Goal: Information Seeking & Learning: Understand process/instructions

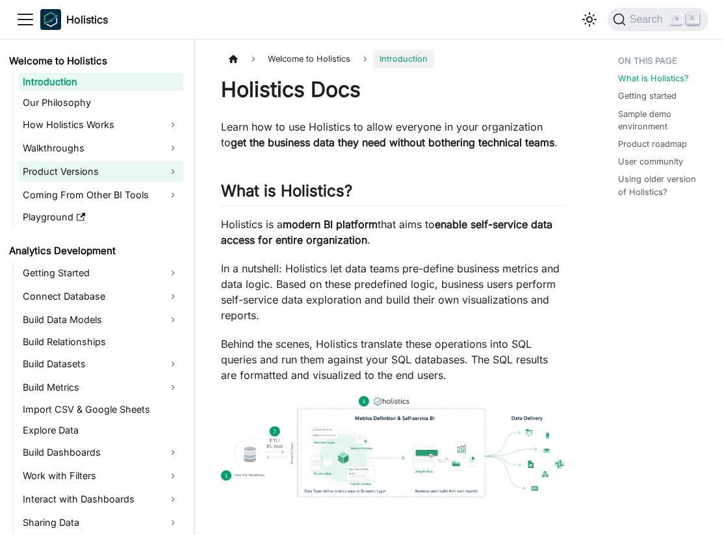
scroll to position [1105, 0]
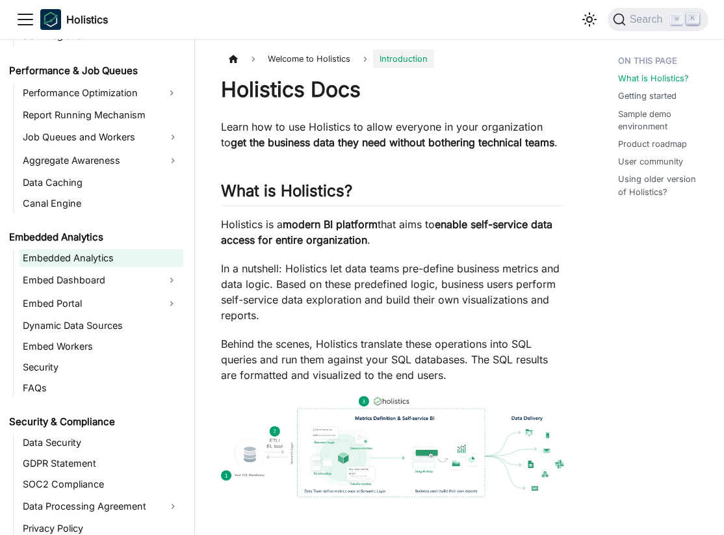
click at [86, 255] on link "Embedded Analytics" at bounding box center [101, 258] width 164 height 18
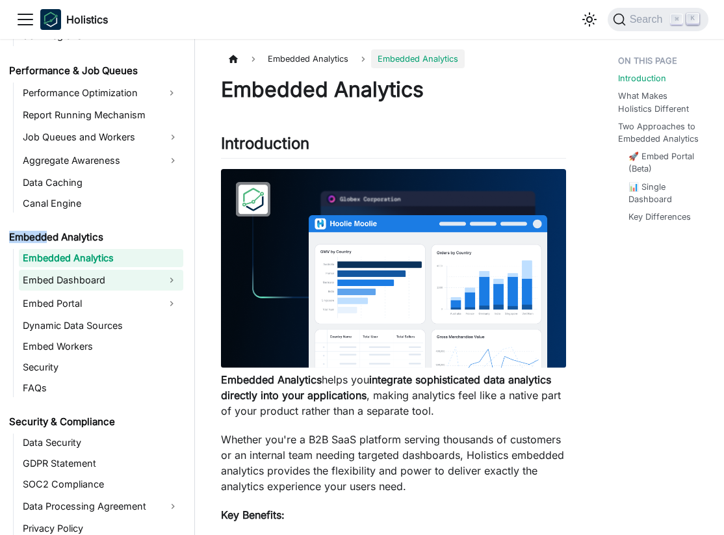
click at [98, 273] on link "Embed Dashboard" at bounding box center [89, 280] width 141 height 21
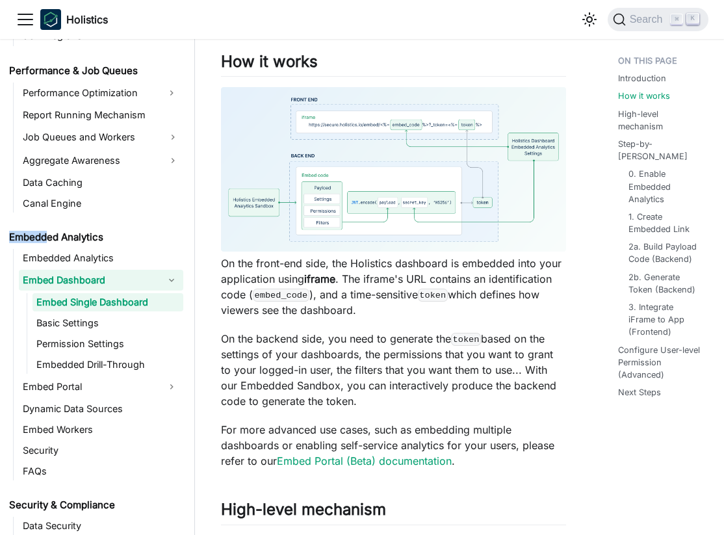
scroll to position [574, 0]
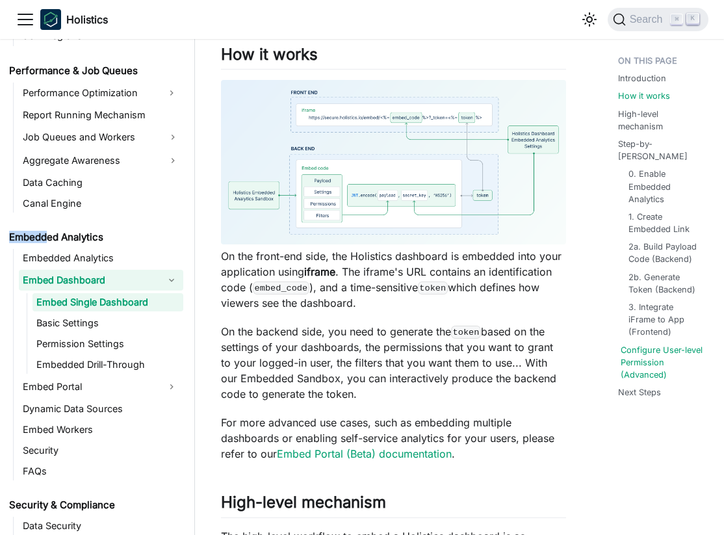
click at [627, 344] on link "Configure User-level Permission (Advanced)" at bounding box center [664, 363] width 86 height 38
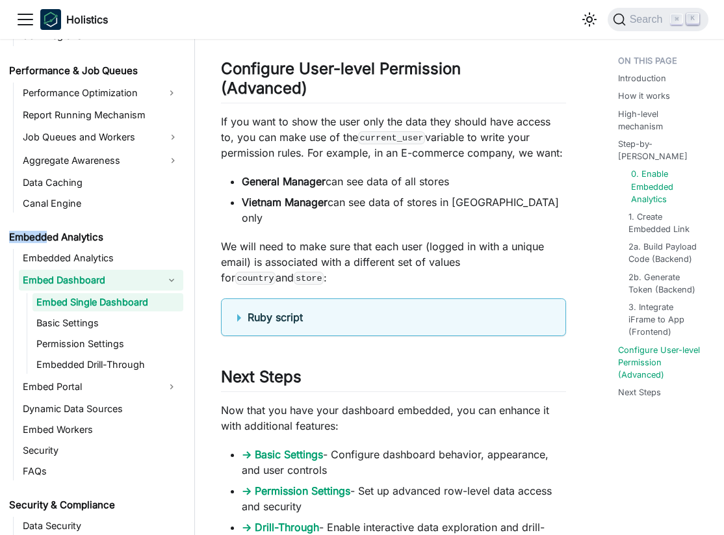
click at [660, 179] on link "0. Enable Embedded Analytics" at bounding box center [666, 187] width 70 height 38
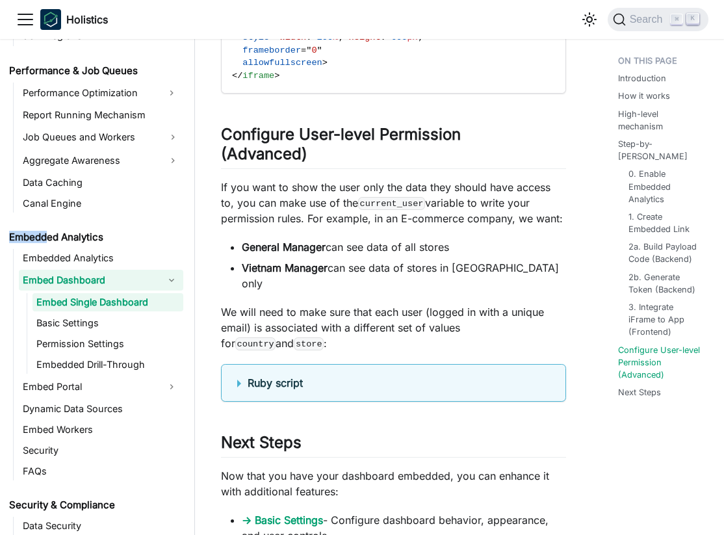
scroll to position [4015, 0]
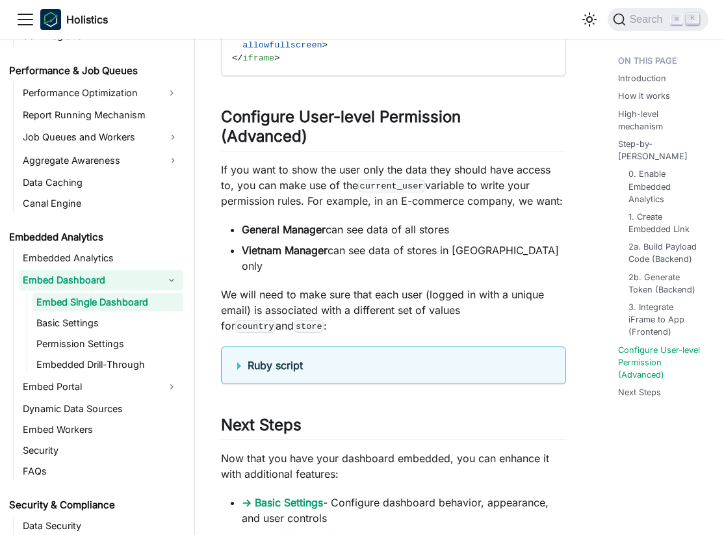
click at [399, 357] on summary "Ruby script" at bounding box center [393, 365] width 313 height 16
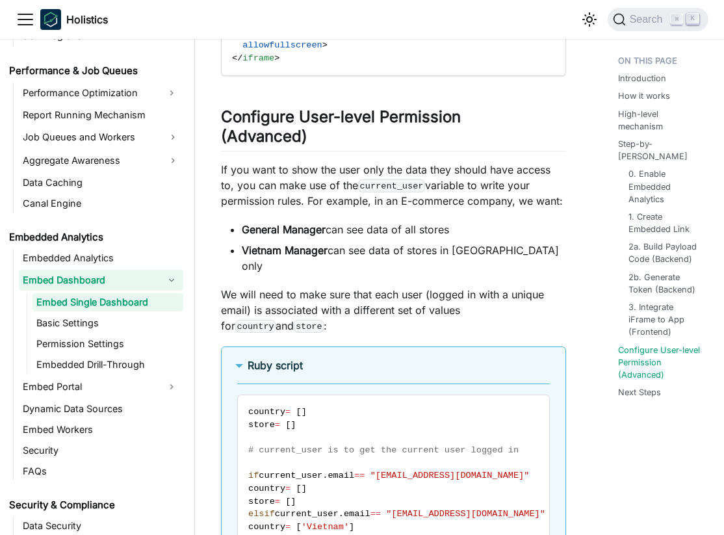
click at [399, 357] on summary "Ruby script" at bounding box center [393, 365] width 313 height 16
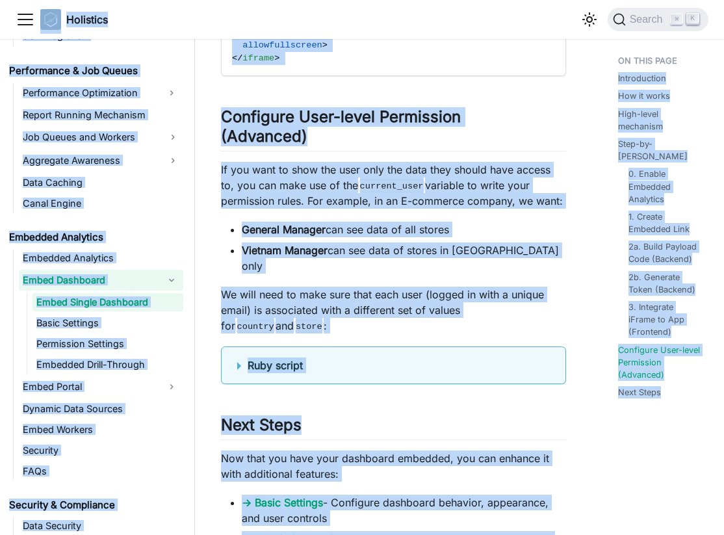
copy div "Lore ip dolo sitamet Consectet Adip ELIT Seddoeiusmodte INC Utlabor Etdol Magna…"
click at [330, 287] on p "We will need to make sure that each user (logged in with a unique email) is ass…" at bounding box center [393, 310] width 345 height 47
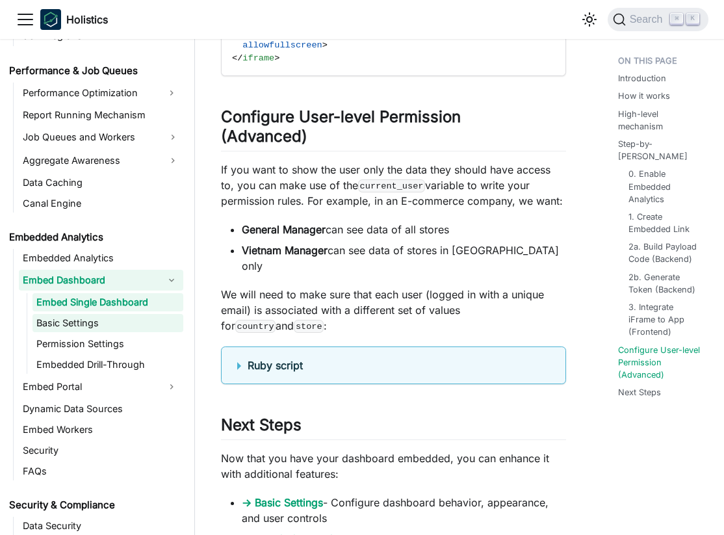
click at [119, 320] on link "Basic Settings" at bounding box center [107, 323] width 151 height 18
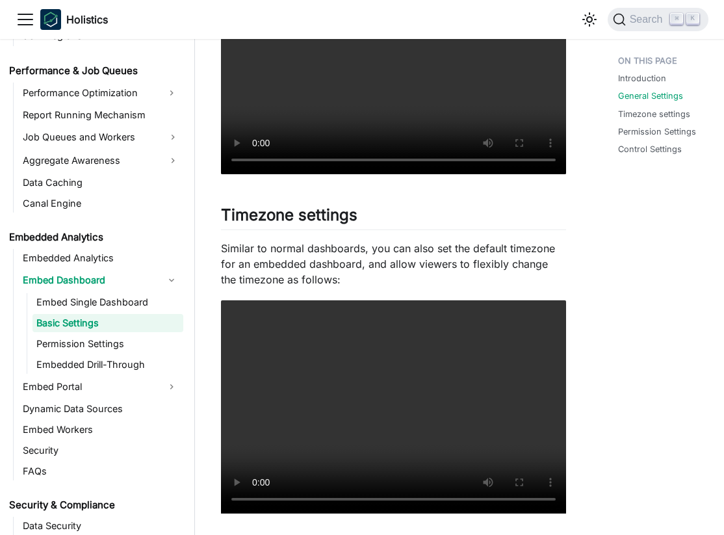
scroll to position [538, 0]
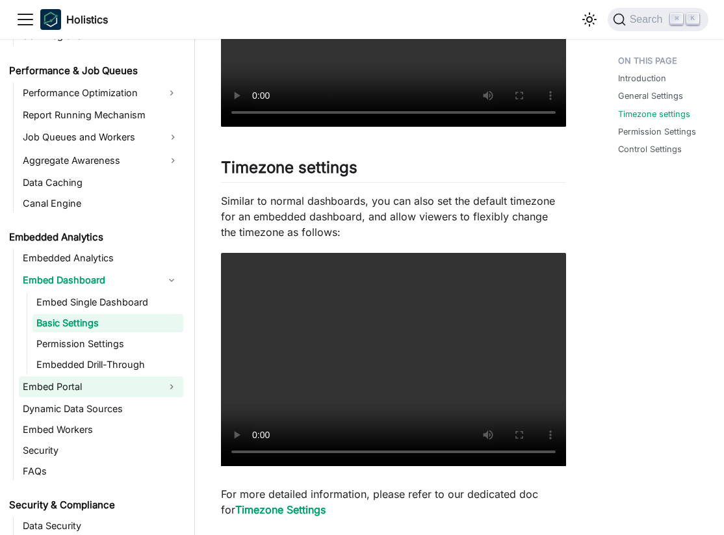
click at [114, 380] on link "Embed Portal" at bounding box center [89, 386] width 141 height 21
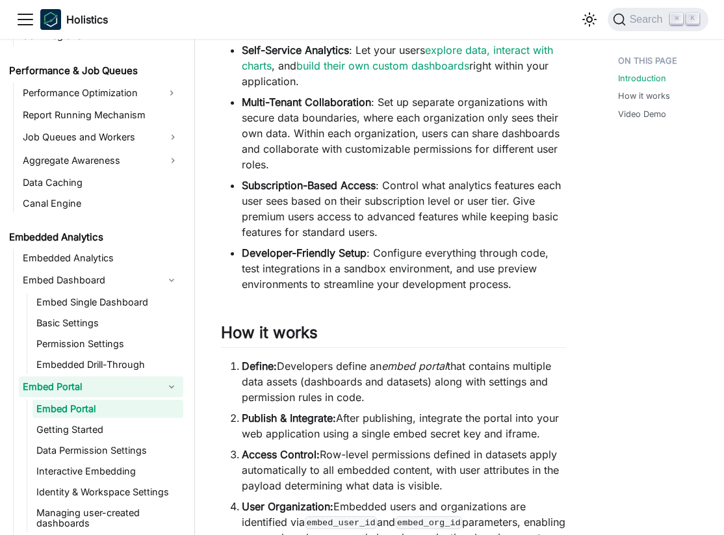
scroll to position [387, 0]
click at [105, 415] on link "Embed Portal" at bounding box center [107, 409] width 151 height 18
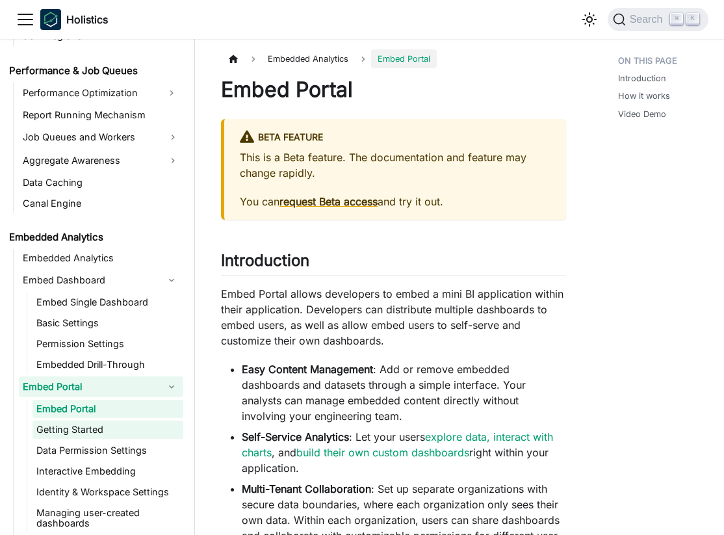
click at [98, 421] on link "Getting Started" at bounding box center [107, 429] width 151 height 18
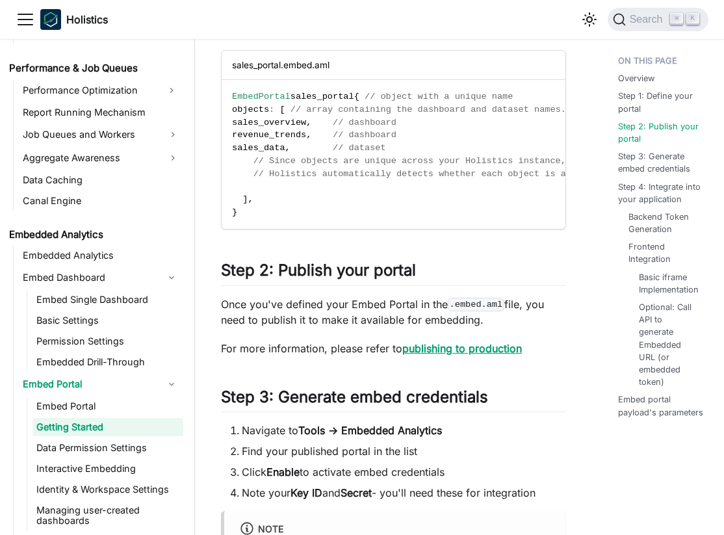
scroll to position [673, 0]
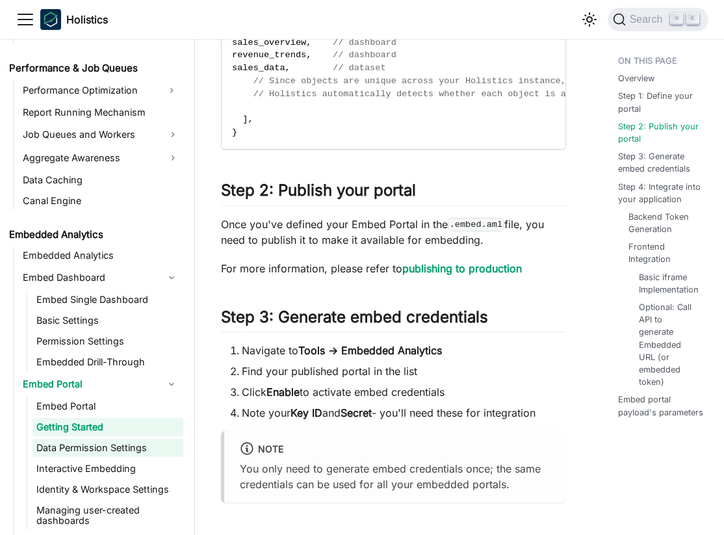
click at [125, 452] on link "Data Permission Settings" at bounding box center [107, 448] width 151 height 18
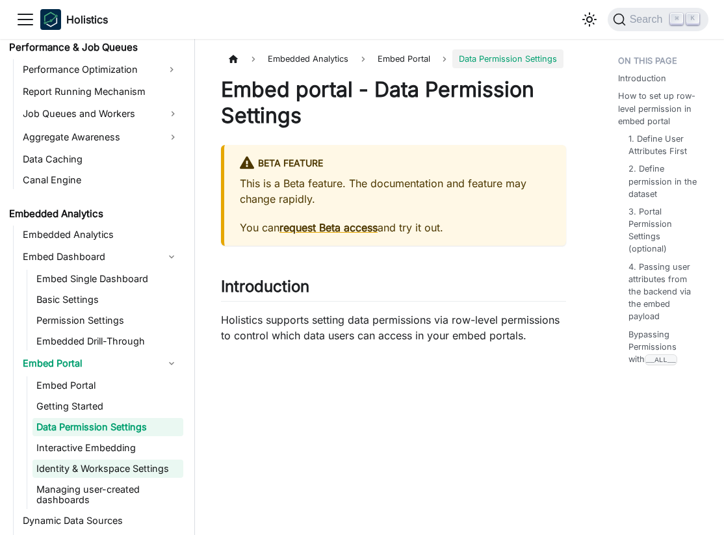
click at [123, 465] on link "Identity & Workspace Settings" at bounding box center [107, 468] width 151 height 18
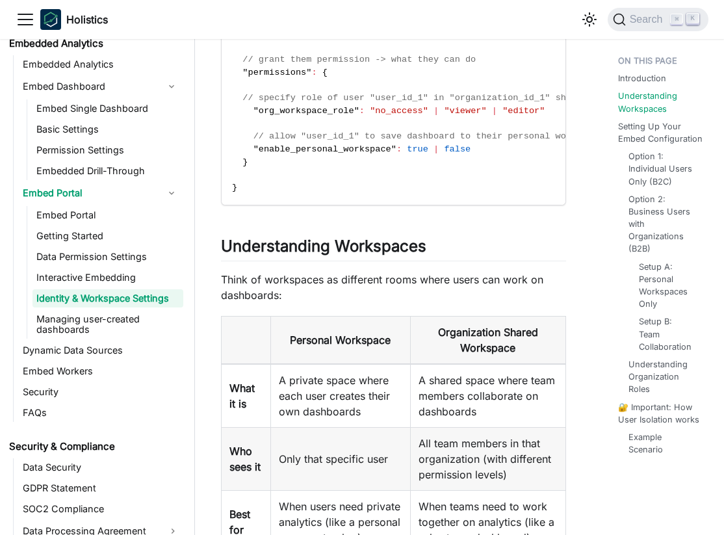
scroll to position [1298, 0]
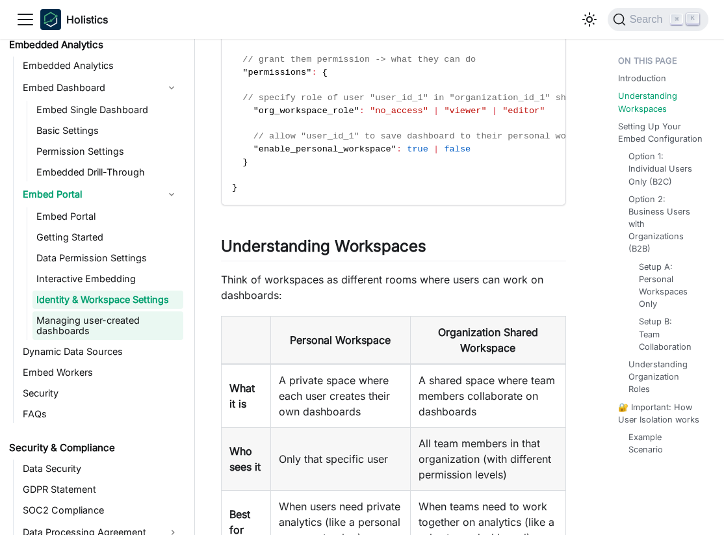
click at [118, 326] on link "Managing user-created dashboards" at bounding box center [107, 325] width 151 height 29
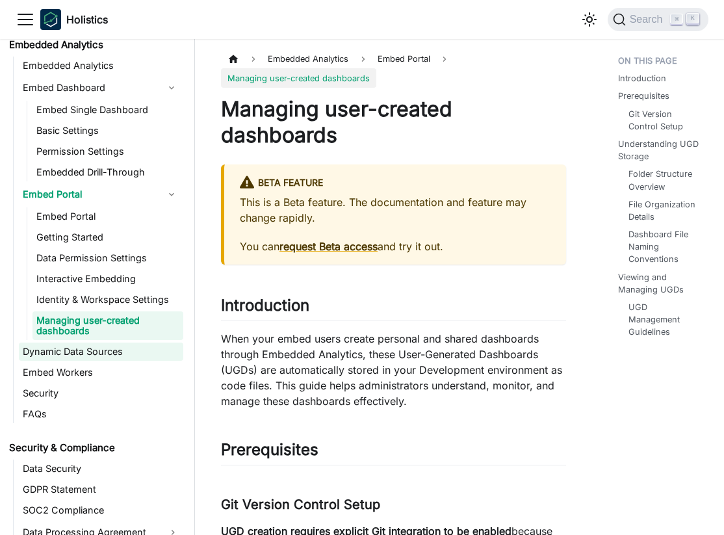
click at [118, 355] on link "Dynamic Data Sources" at bounding box center [101, 351] width 164 height 18
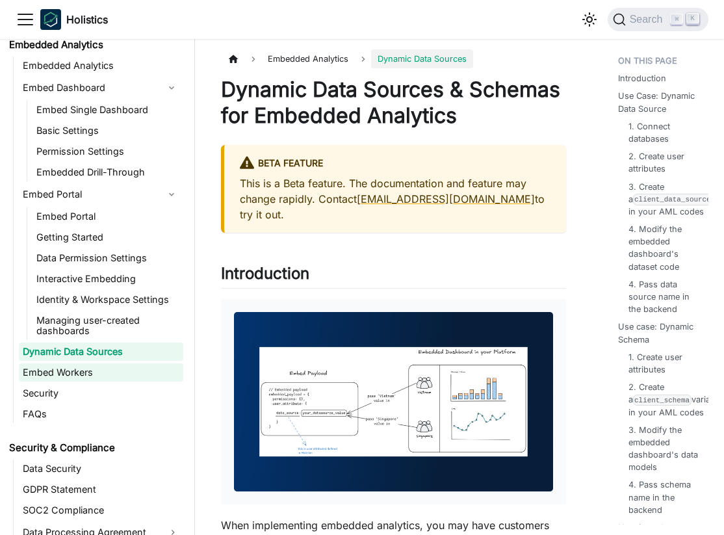
click at [116, 370] on link "Embed Workers" at bounding box center [101, 372] width 164 height 18
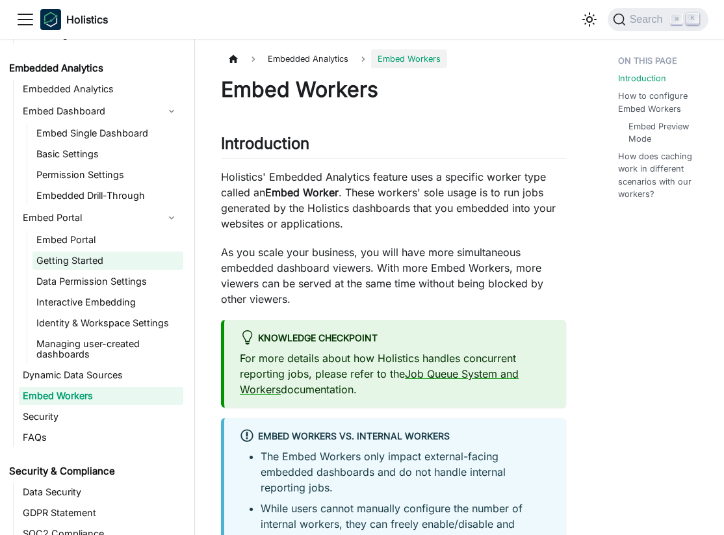
scroll to position [1252, 0]
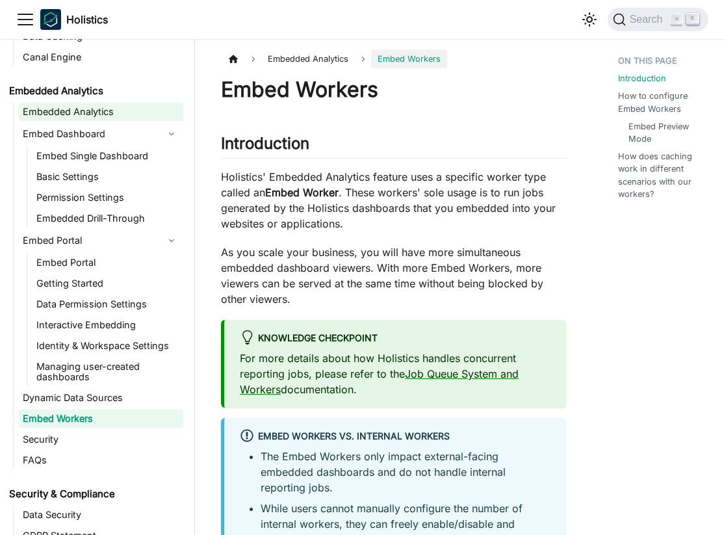
click at [135, 103] on link "Embedded Analytics" at bounding box center [101, 112] width 164 height 18
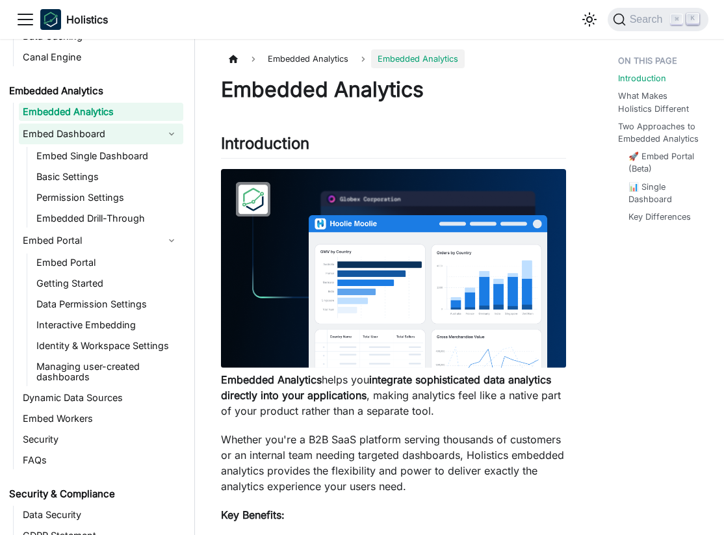
click at [129, 144] on link "Embed Dashboard" at bounding box center [89, 133] width 141 height 21
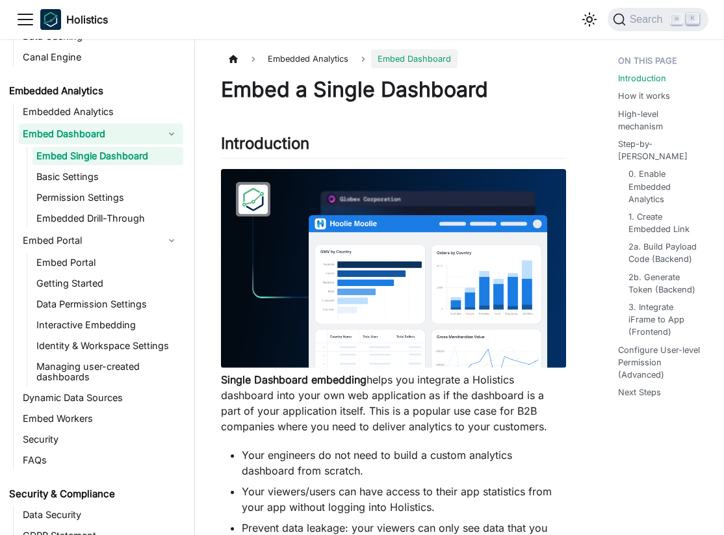
click at [122, 158] on link "Embed Single Dashboard" at bounding box center [107, 156] width 151 height 18
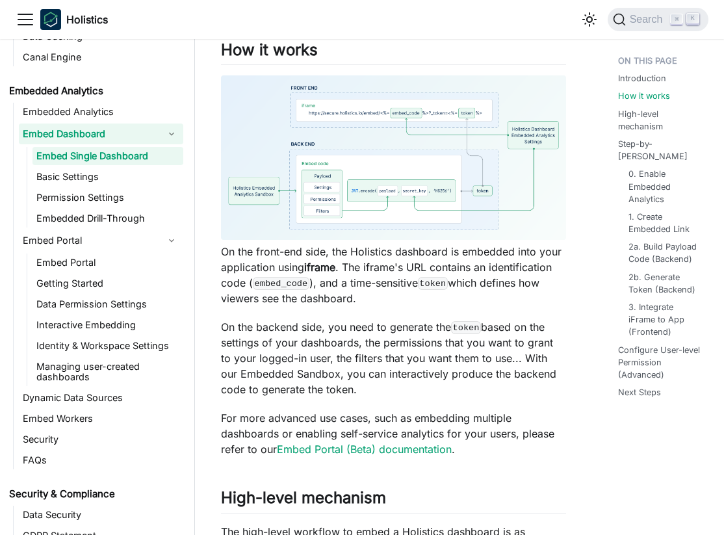
scroll to position [1053, 0]
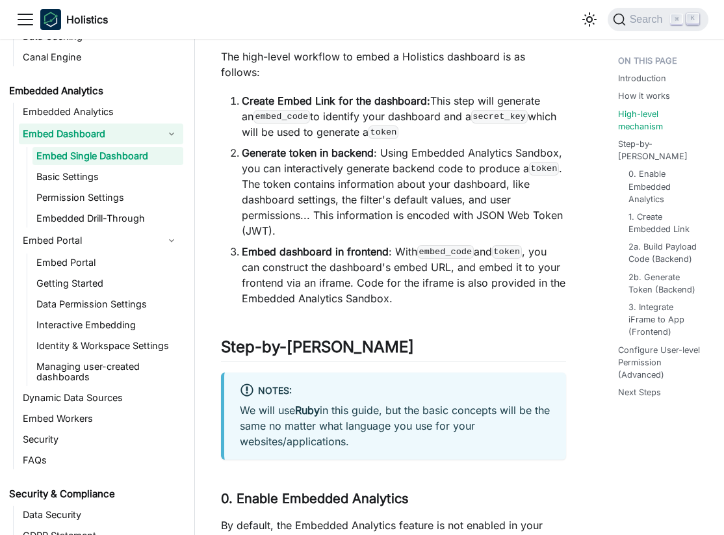
click at [441, 215] on li "Generate token in backend : Using Embedded Analytics Sandbox, you can interacti…" at bounding box center [404, 192] width 324 height 94
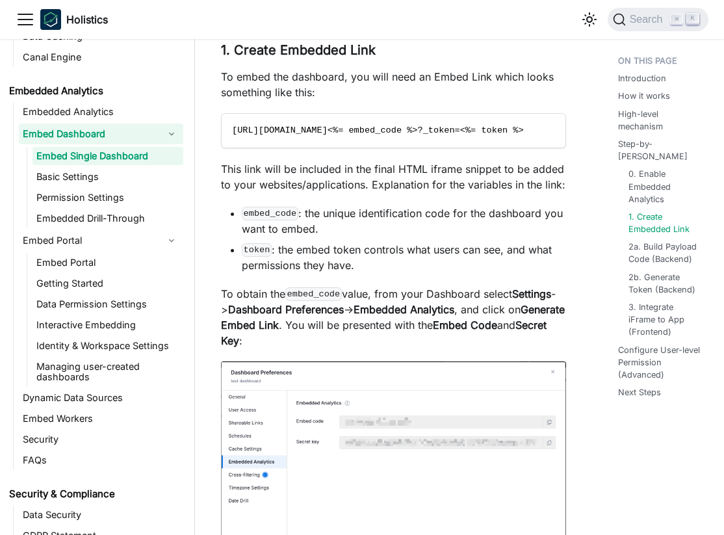
scroll to position [1944, 0]
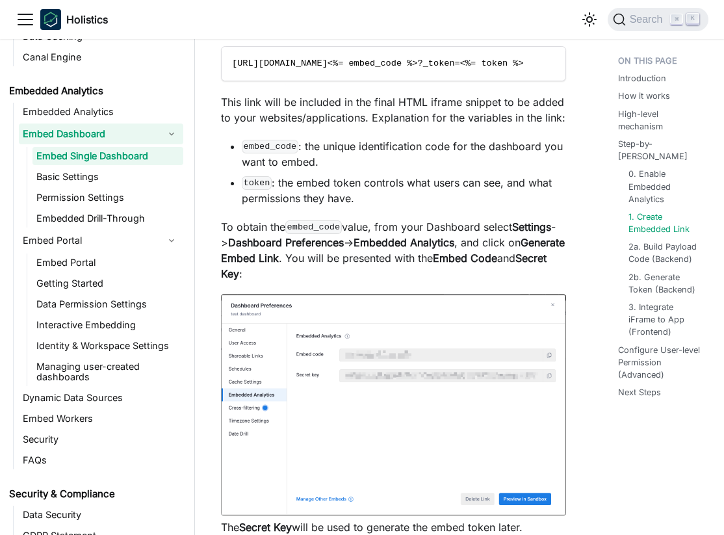
click at [441, 219] on p "To obtain the embed_code value, from your Dashboard select Settings -> Dashboar…" at bounding box center [393, 250] width 345 height 62
click at [497, 251] on strong "Embed Code" at bounding box center [465, 257] width 64 height 13
click at [550, 246] on p "To obtain the embed_code value, from your Dashboard select Settings -> Dashboar…" at bounding box center [393, 250] width 345 height 62
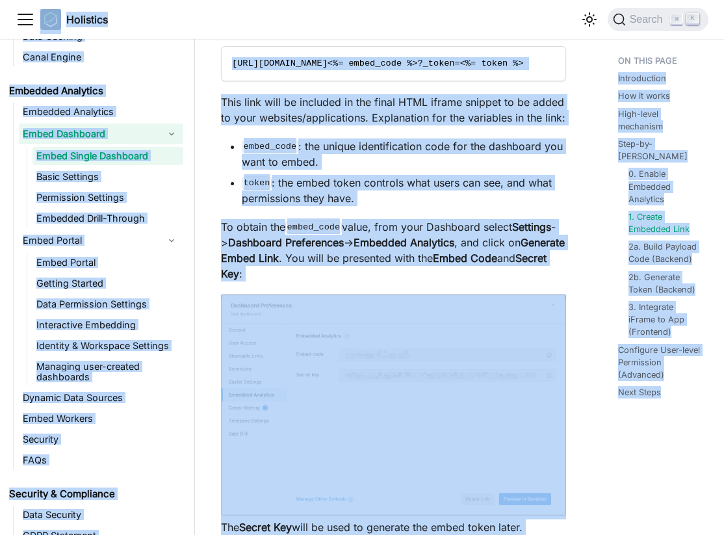
copy div "Lore ip dolo sitamet Consectet Adip ELIT Seddoeiusmodte INC Utlabor Etdol Magna…"
click at [317, 219] on p "To obtain the embed_code value, from your Dashboard select Settings -> Dashboar…" at bounding box center [393, 250] width 345 height 62
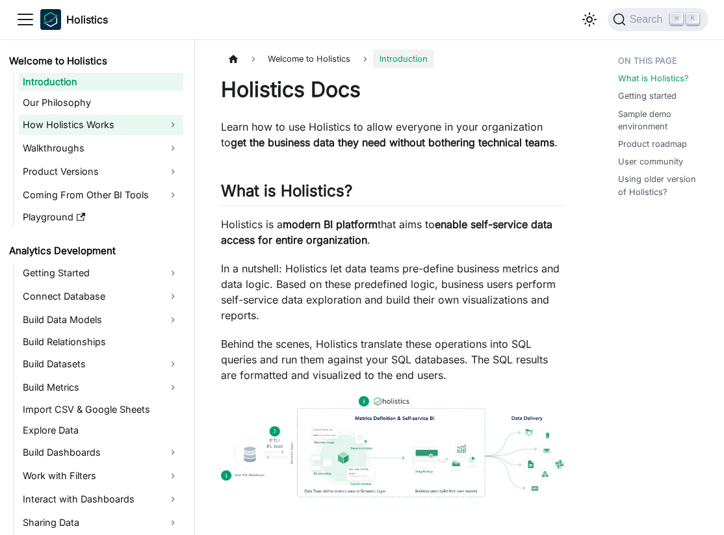
click at [168, 128] on link "How Holistics Works" at bounding box center [101, 124] width 164 height 21
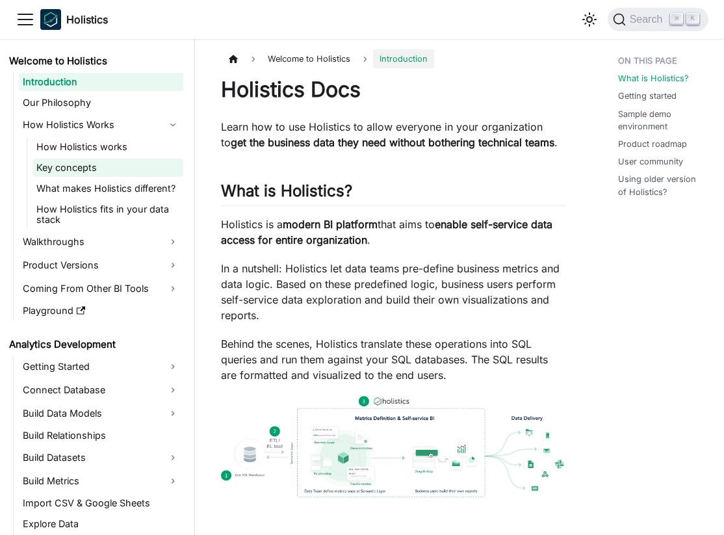
click at [148, 168] on link "Key concepts" at bounding box center [107, 168] width 151 height 18
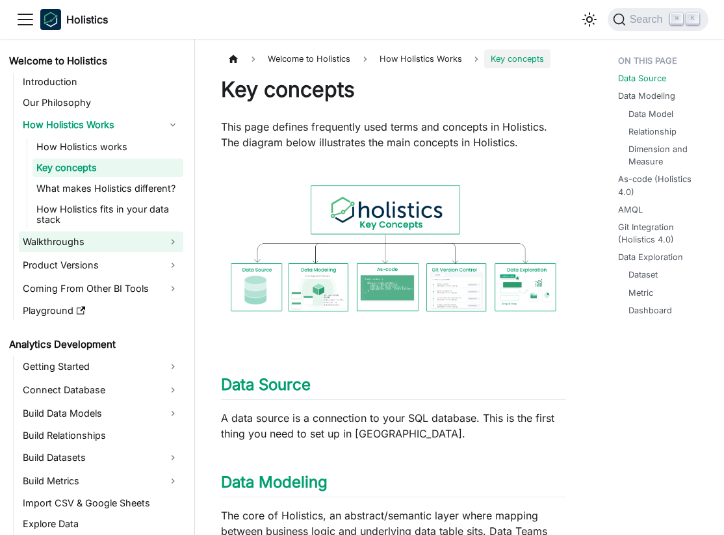
click at [149, 241] on link "Walkthroughs" at bounding box center [101, 241] width 164 height 21
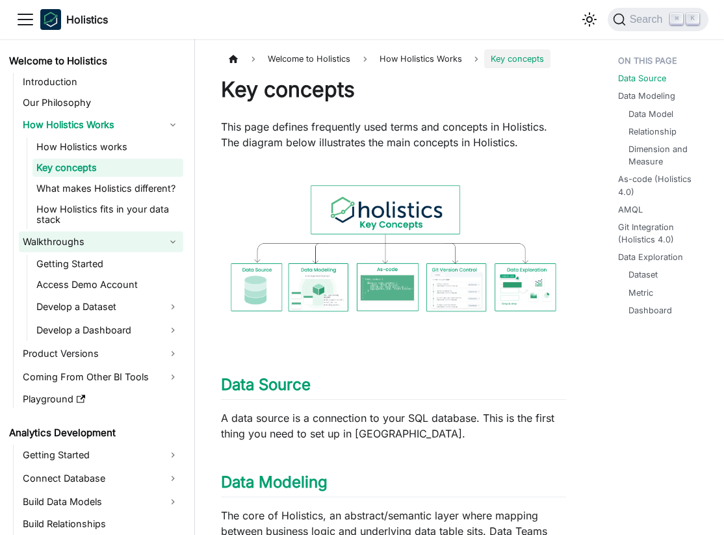
click at [153, 246] on link "Walkthroughs" at bounding box center [101, 241] width 164 height 21
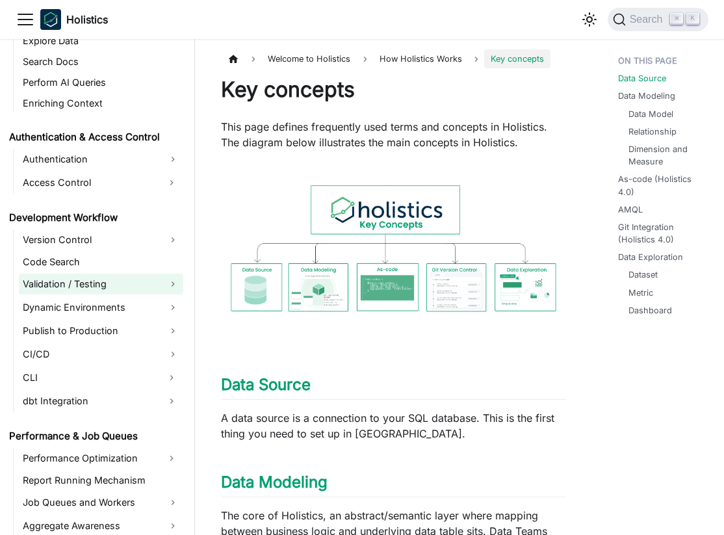
scroll to position [749, 0]
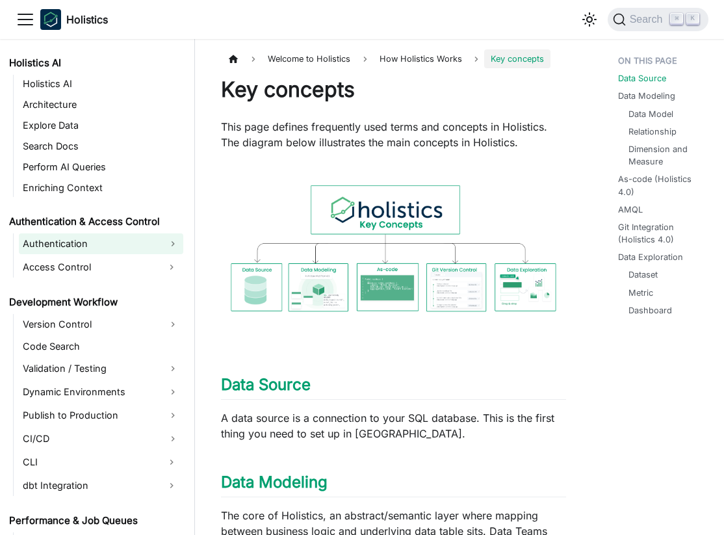
click at [176, 238] on link "Authentication" at bounding box center [101, 243] width 164 height 21
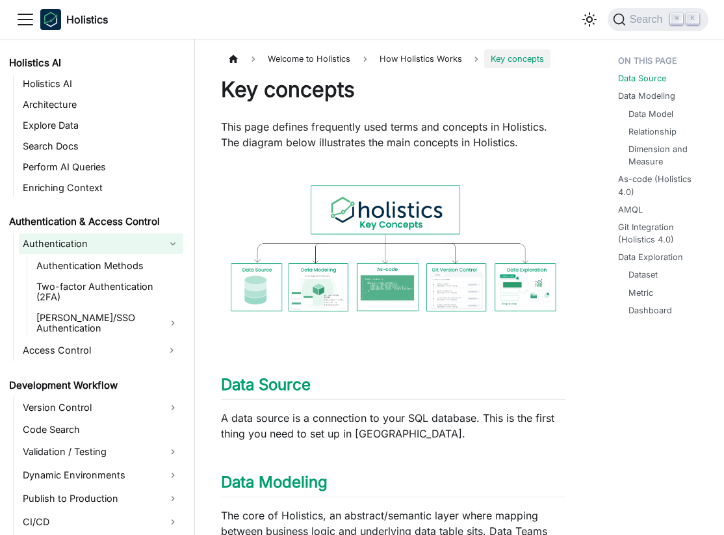
click at [176, 238] on link "Authentication" at bounding box center [101, 243] width 164 height 21
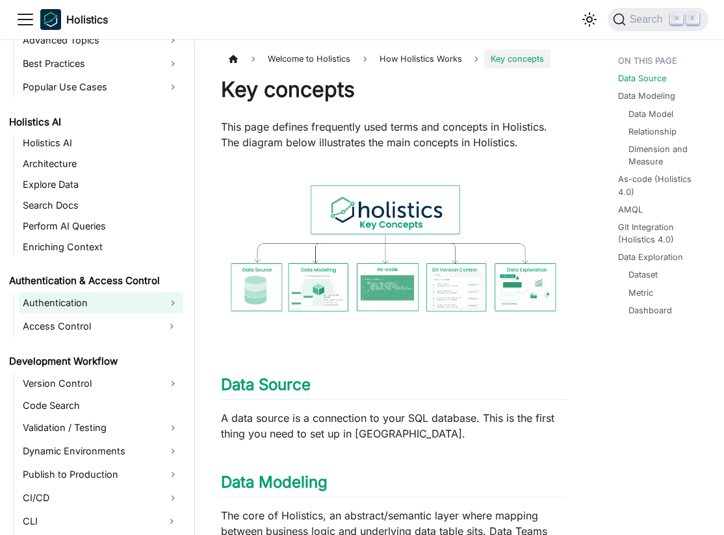
scroll to position [664, 0]
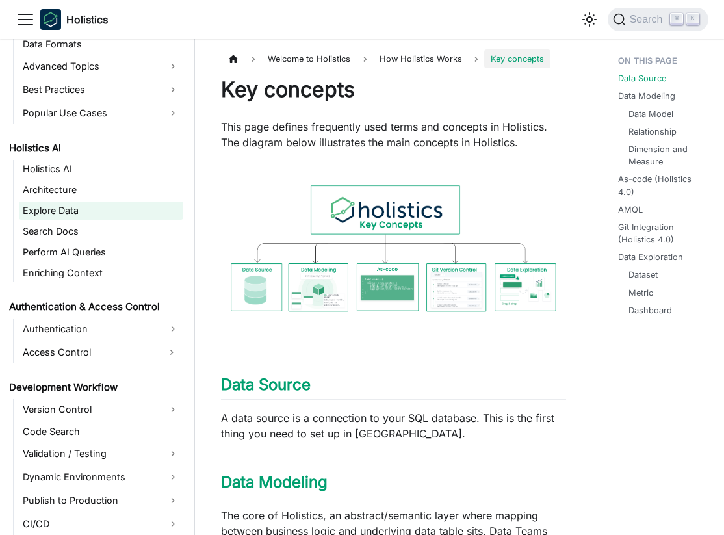
click at [142, 207] on link "Explore Data" at bounding box center [101, 210] width 164 height 18
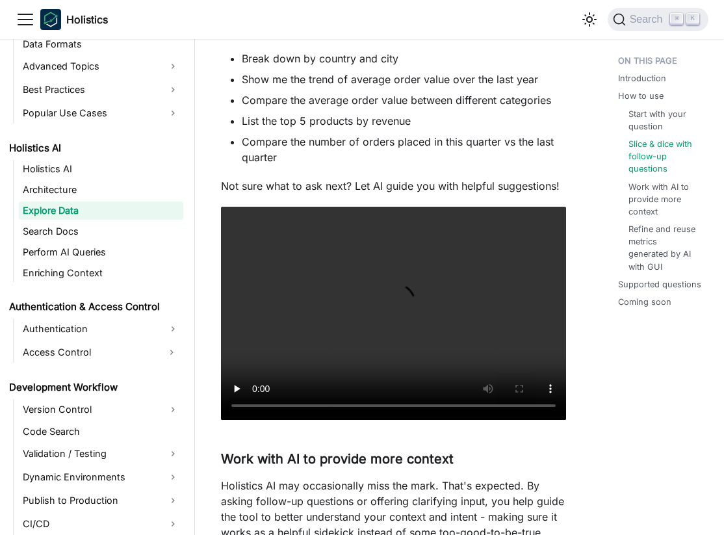
scroll to position [1176, 0]
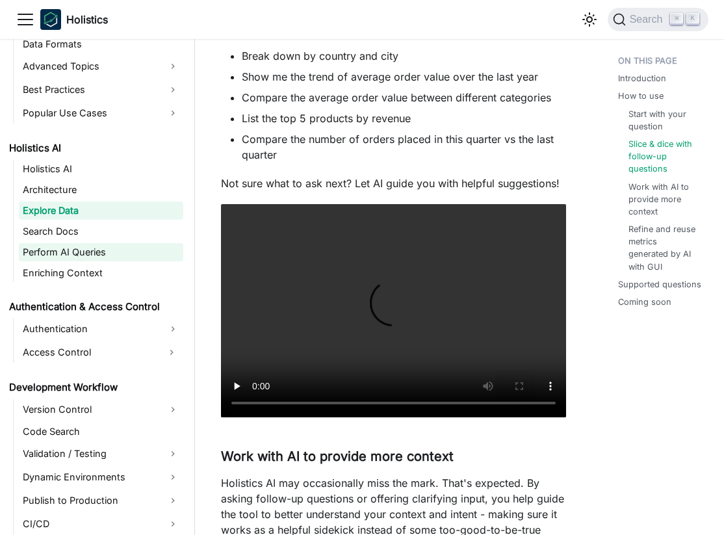
click at [146, 257] on link "Perform AI Queries" at bounding box center [101, 252] width 164 height 18
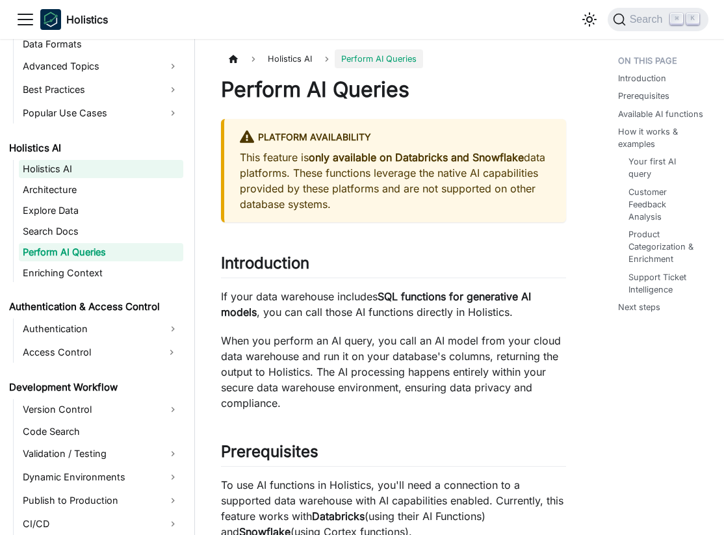
click at [166, 170] on link "Holistics AI" at bounding box center [101, 169] width 164 height 18
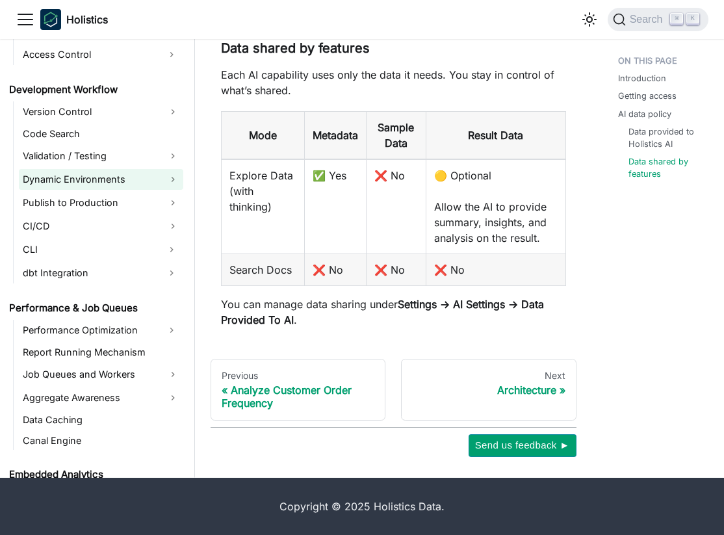
scroll to position [935, 0]
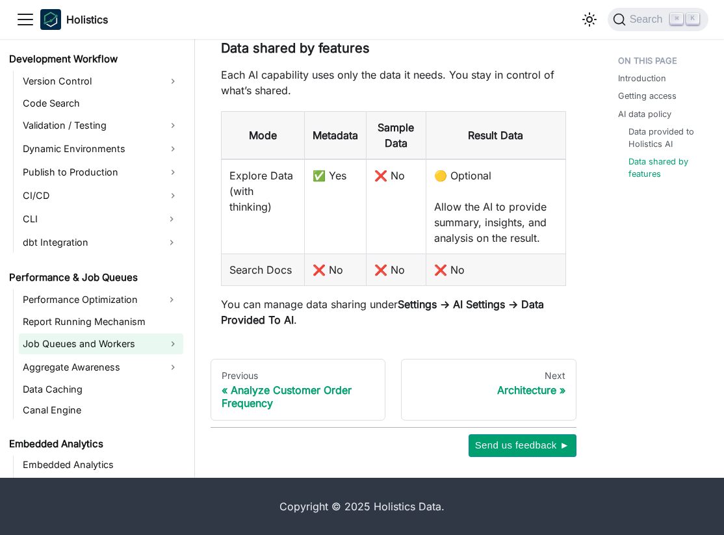
click at [120, 354] on link "Job Queues and Workers" at bounding box center [101, 343] width 164 height 21
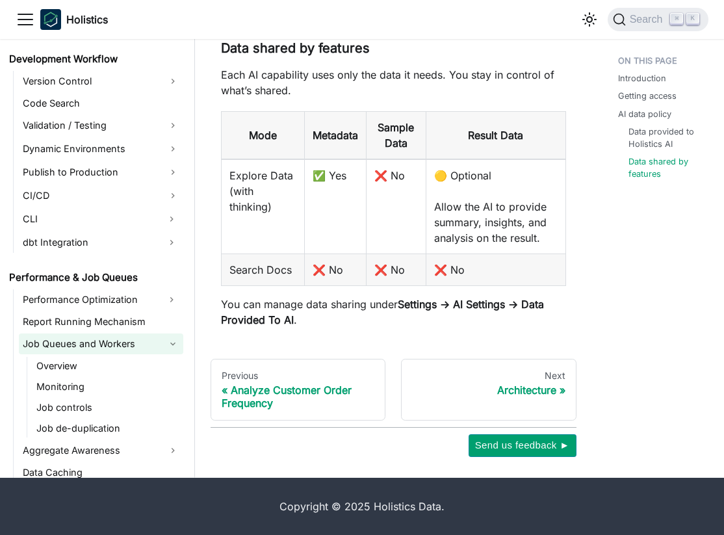
click at [120, 354] on link "Job Queues and Workers" at bounding box center [101, 343] width 164 height 21
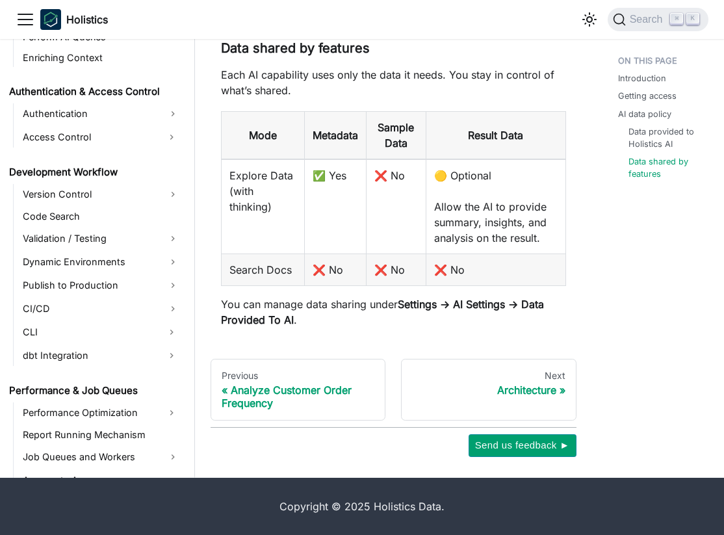
scroll to position [757, 0]
